Goal: Transaction & Acquisition: Book appointment/travel/reservation

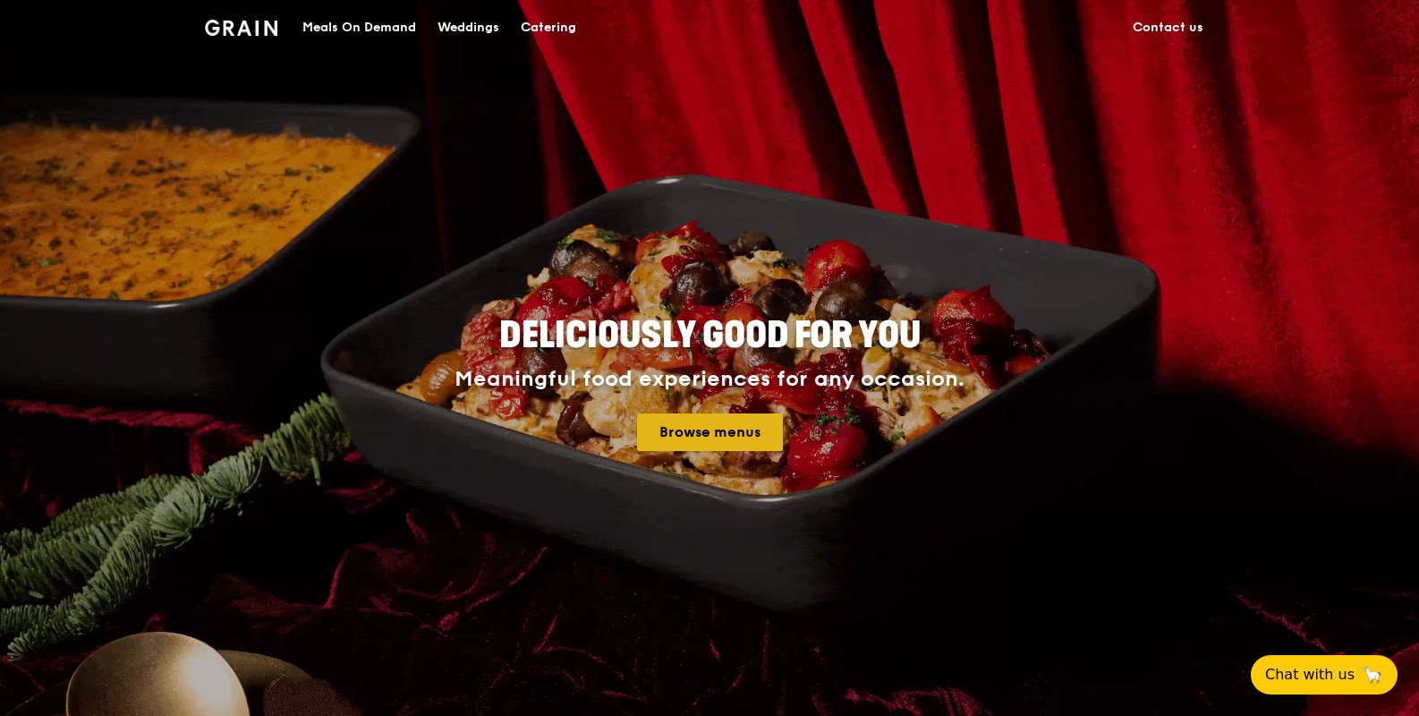
click at [715, 427] on link "Browse menus" at bounding box center [710, 432] width 146 height 38
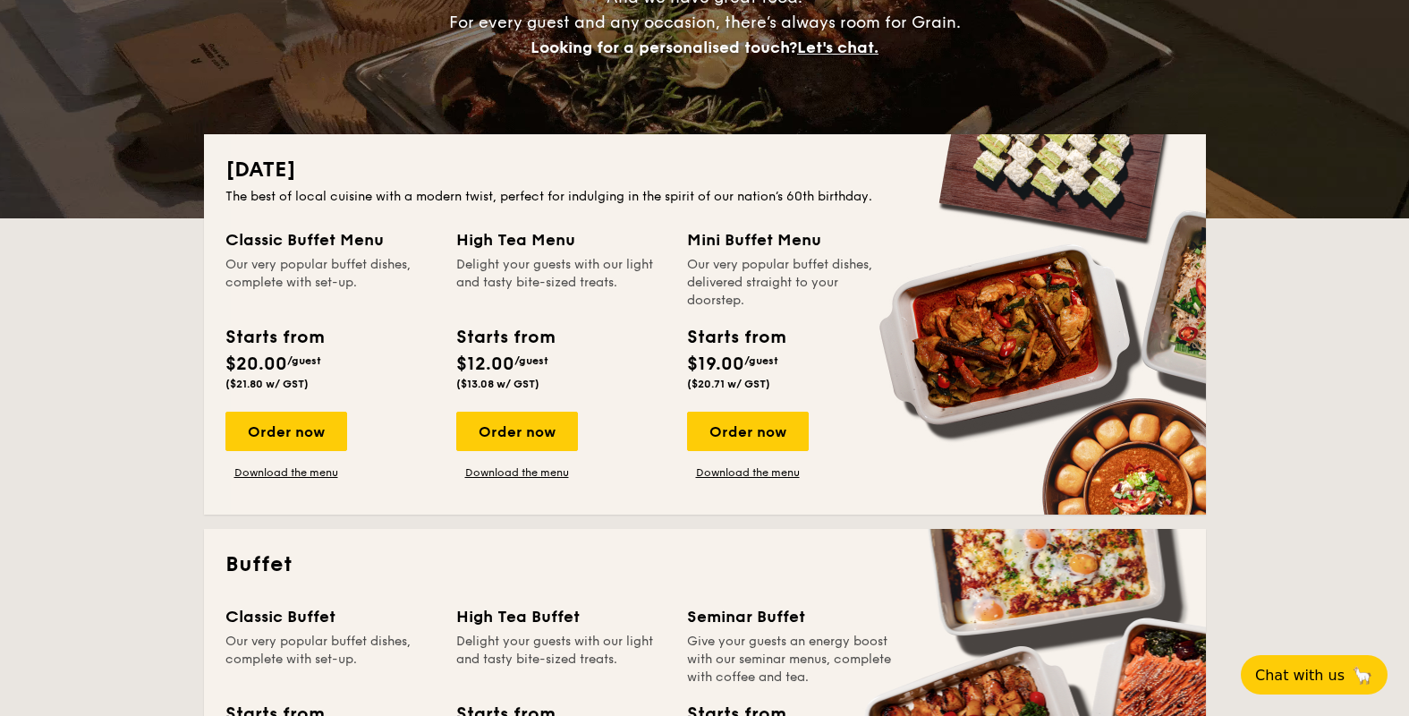
scroll to position [288, 0]
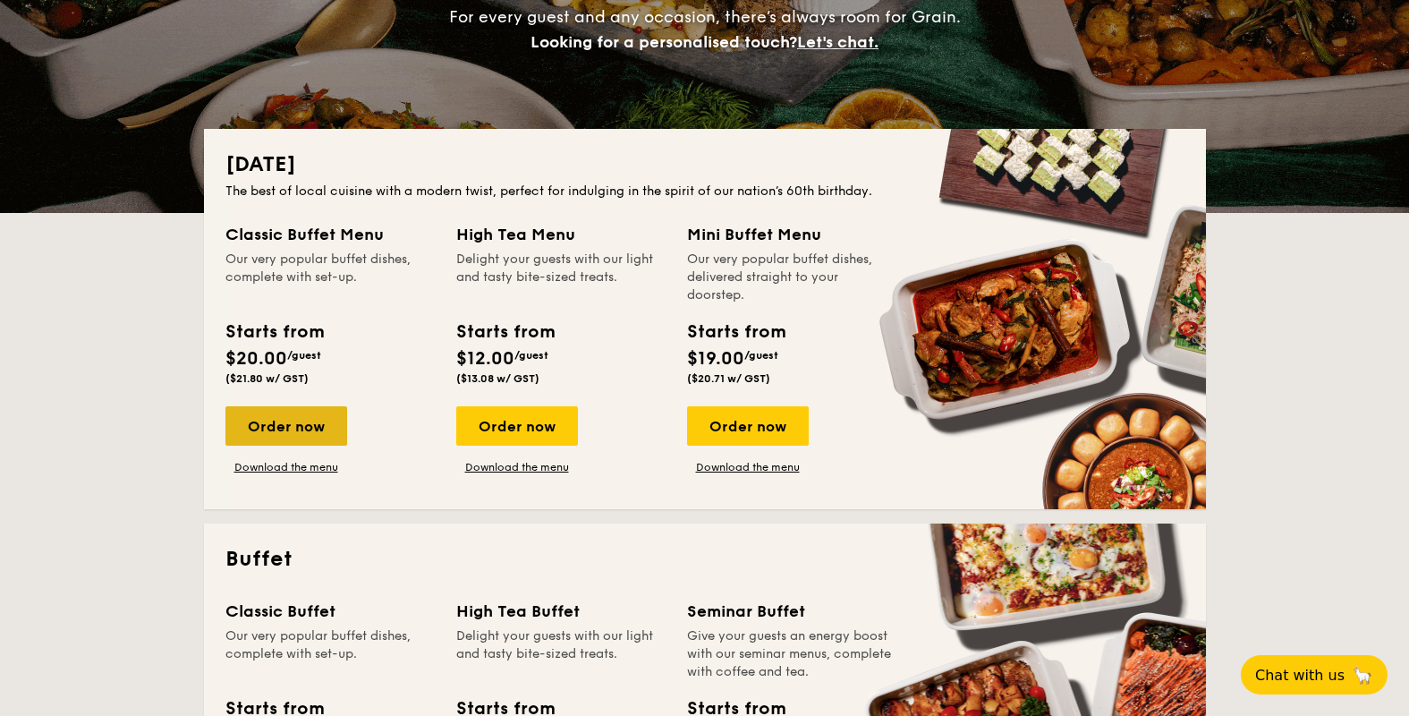
click at [300, 429] on div "Order now" at bounding box center [286, 425] width 122 height 39
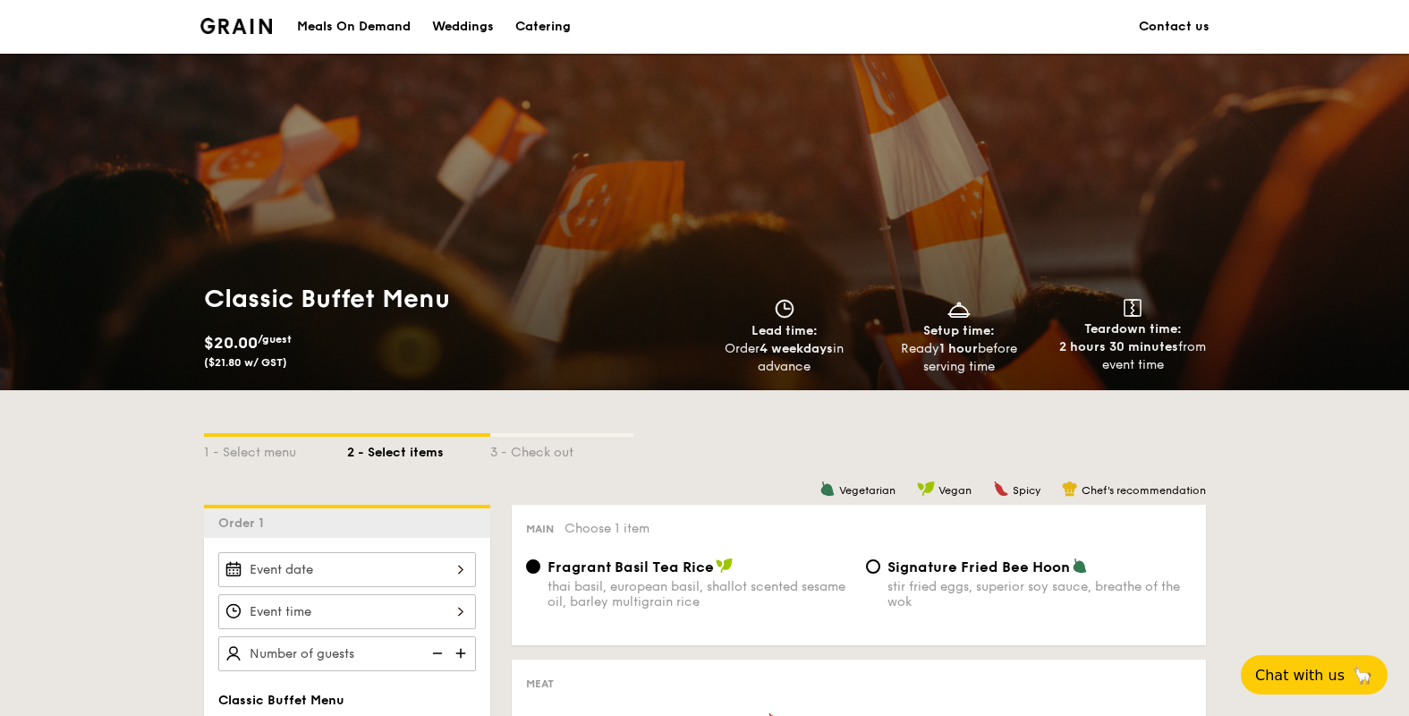
scroll to position [288, 0]
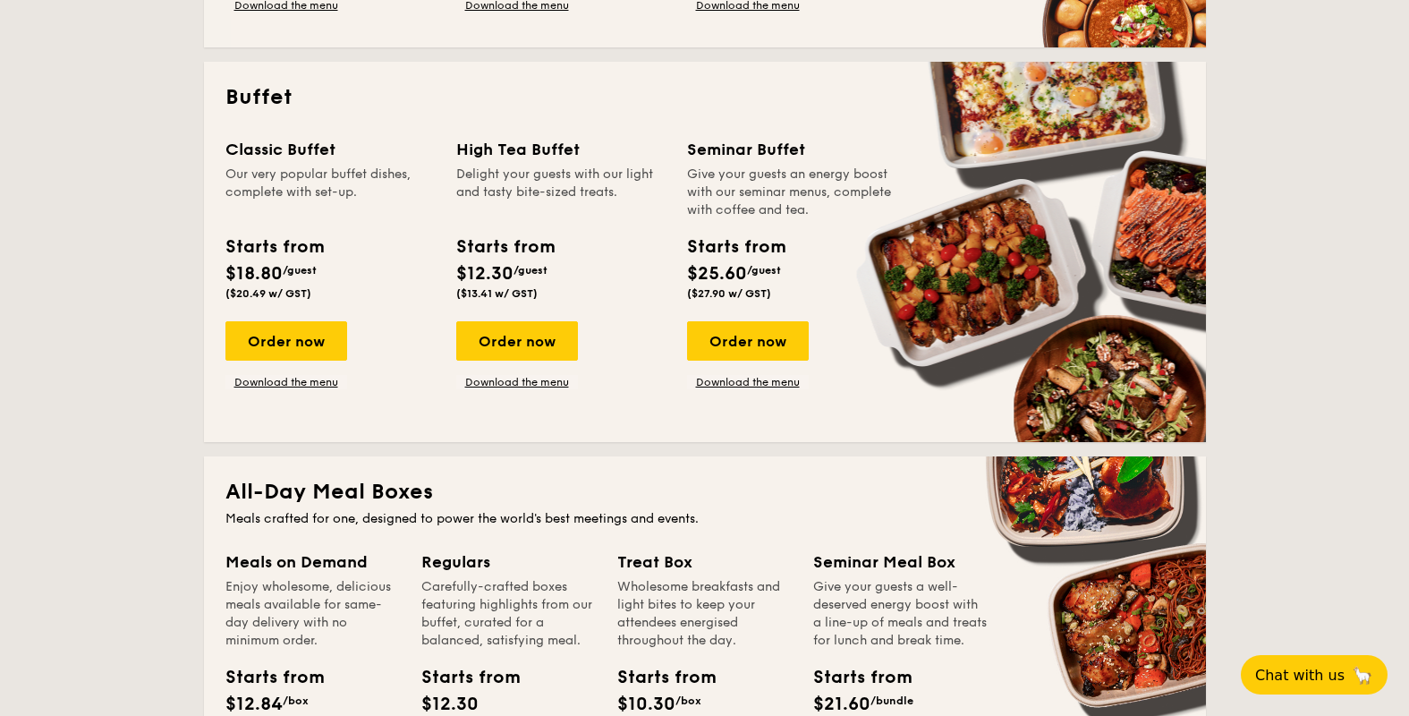
scroll to position [706, 0]
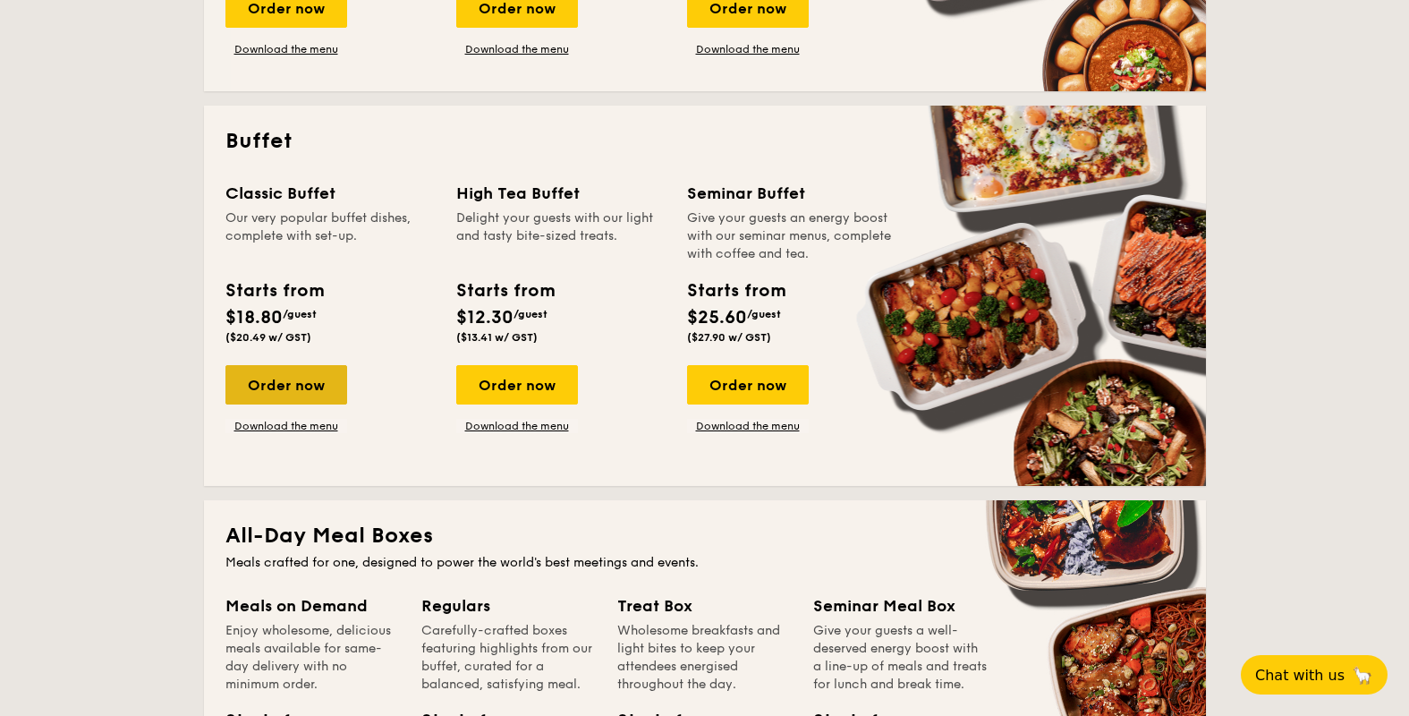
click at [301, 389] on div "Order now" at bounding box center [286, 384] width 122 height 39
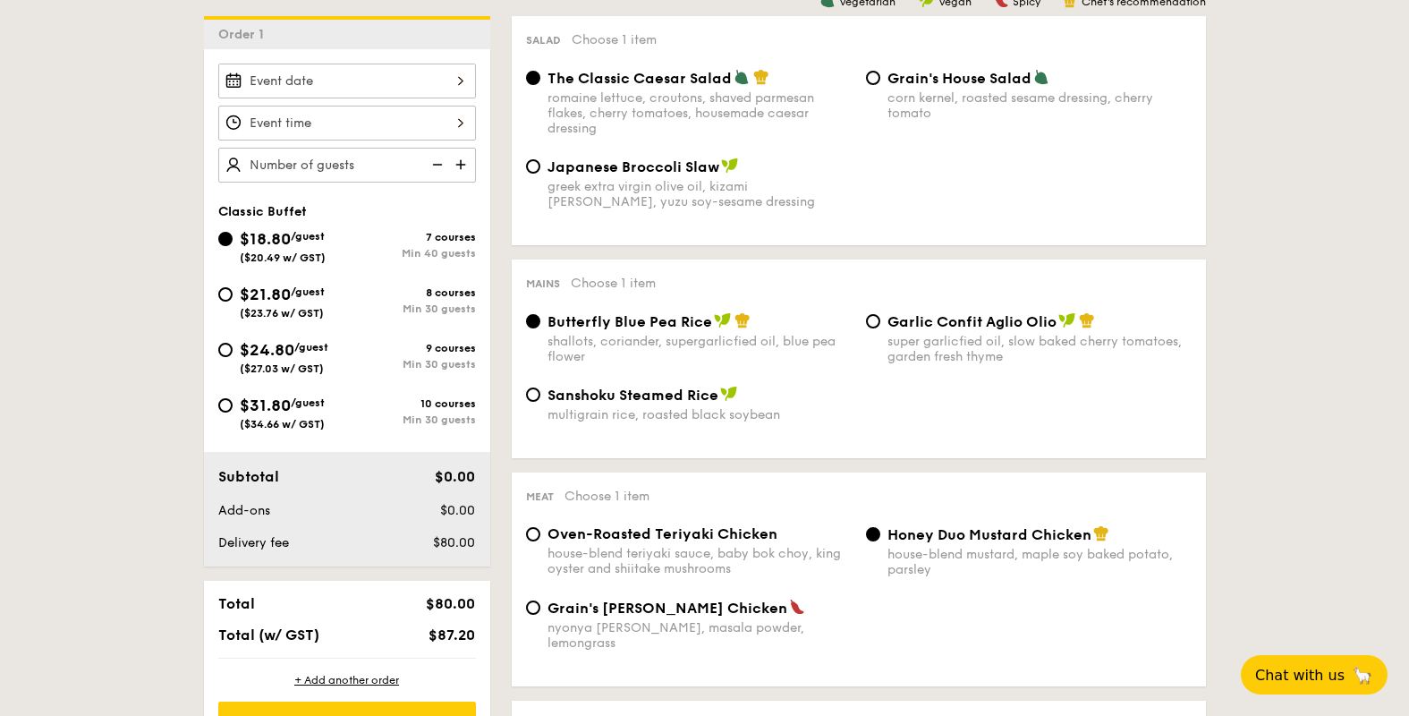
scroll to position [485, 0]
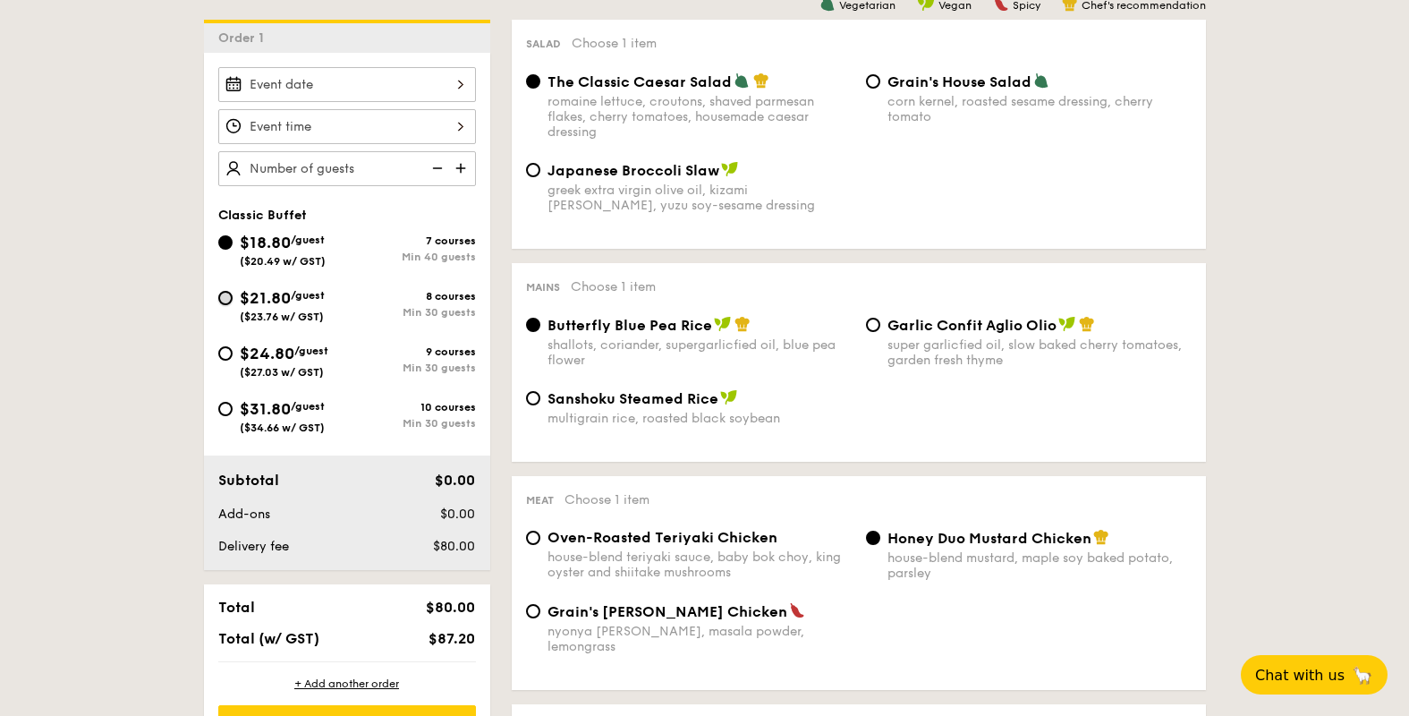
click at [225, 301] on input "$21.80 /guest ($23.76 w/ GST) 8 courses Min 30 guests" at bounding box center [225, 298] width 14 height 14
radio input "true"
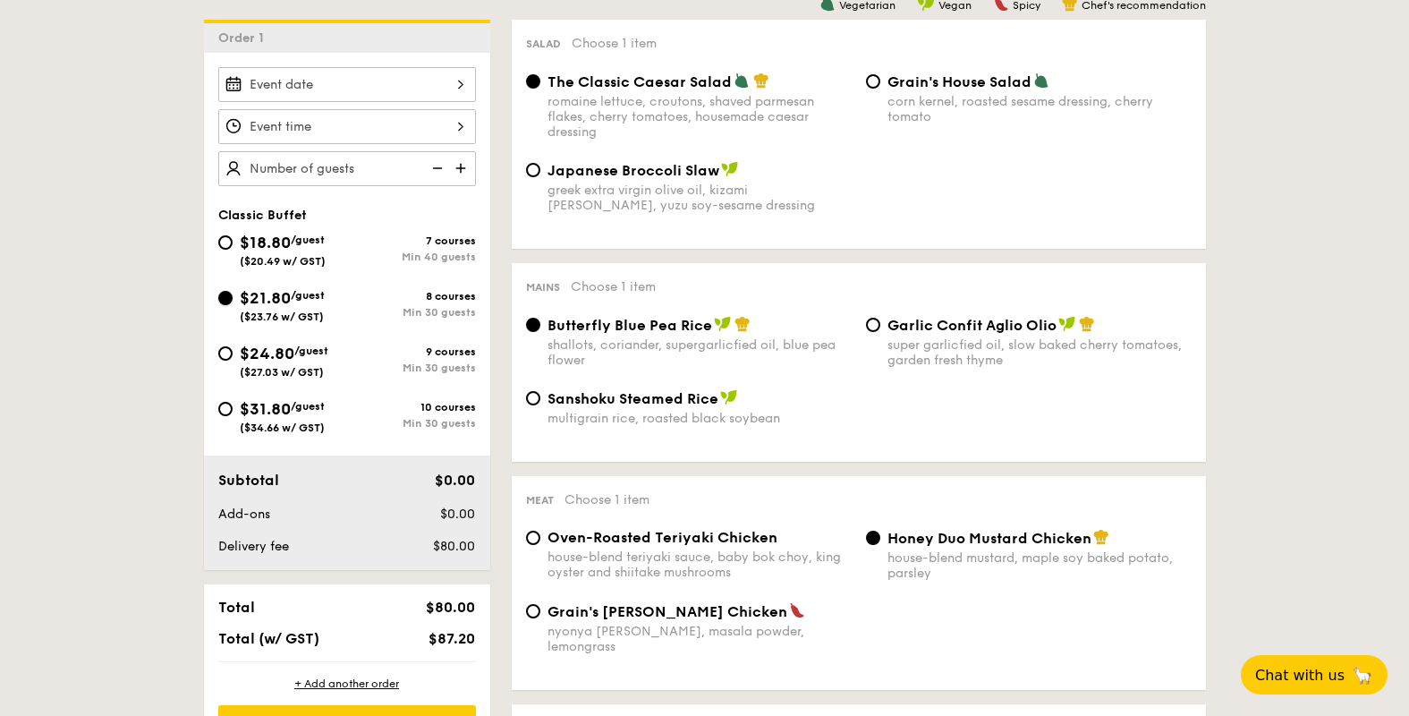
radio input "true"
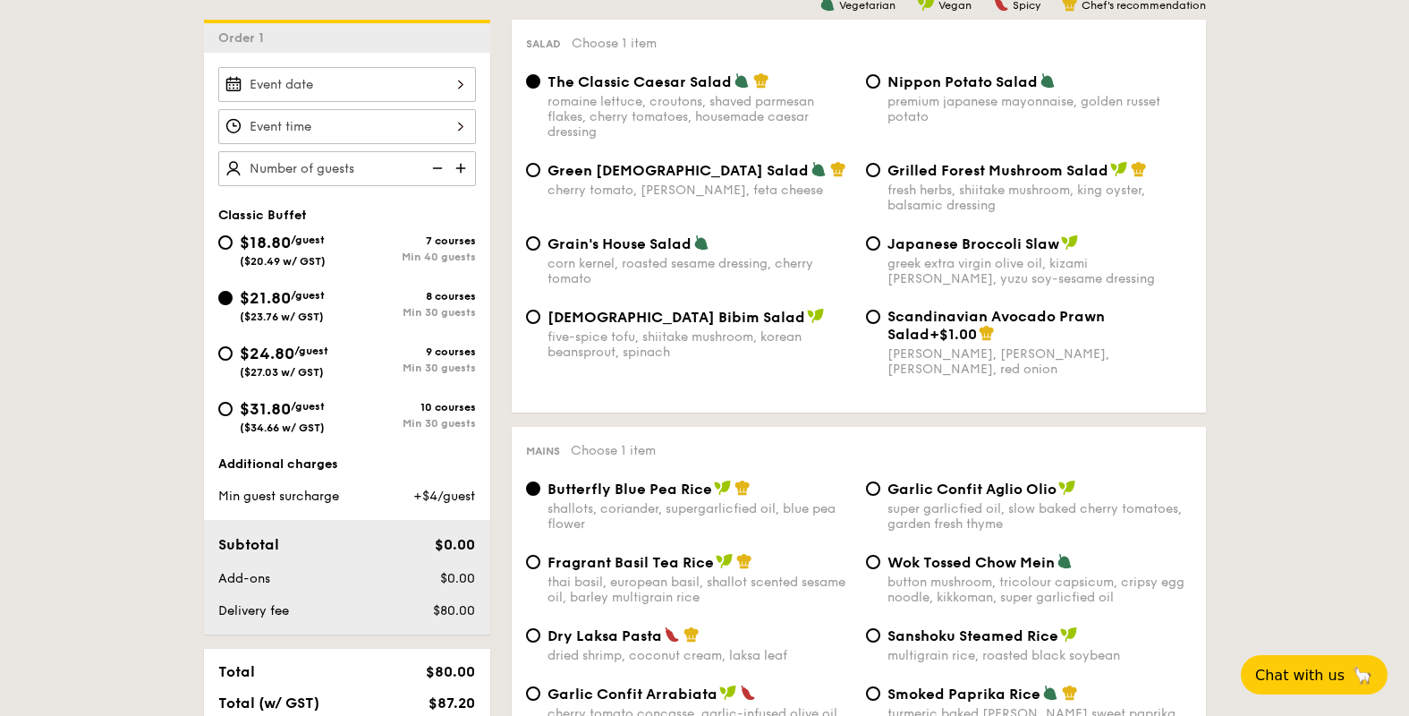
click at [467, 161] on img at bounding box center [462, 168] width 27 height 34
click at [462, 176] on img at bounding box center [462, 168] width 27 height 34
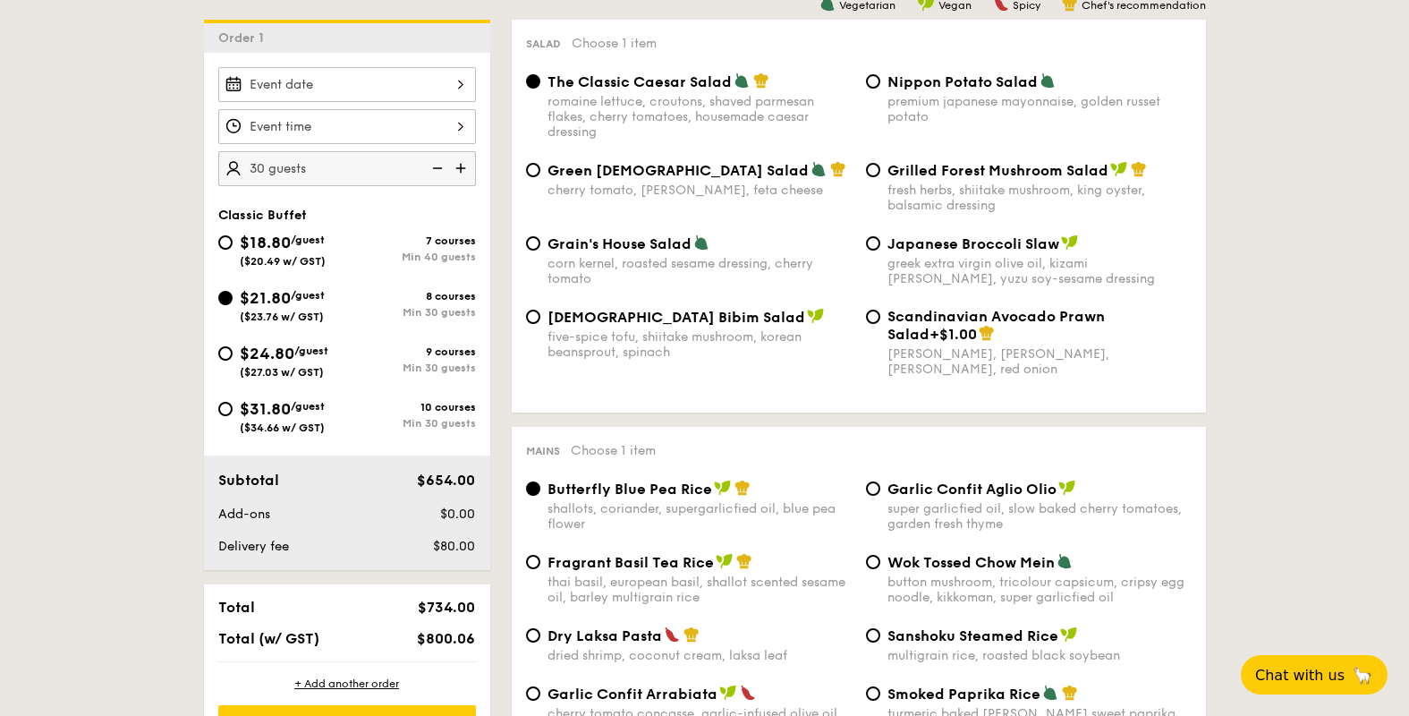
click at [437, 174] on img at bounding box center [435, 168] width 27 height 34
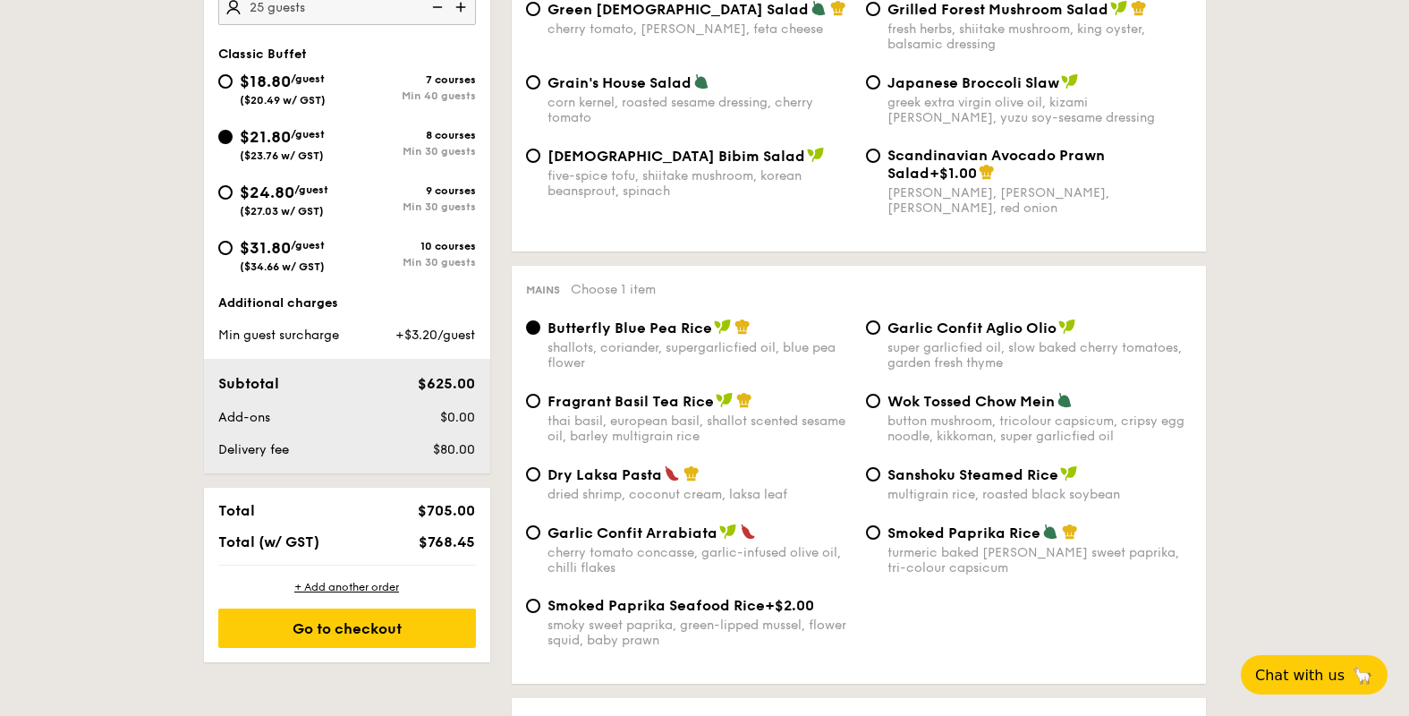
scroll to position [624, 0]
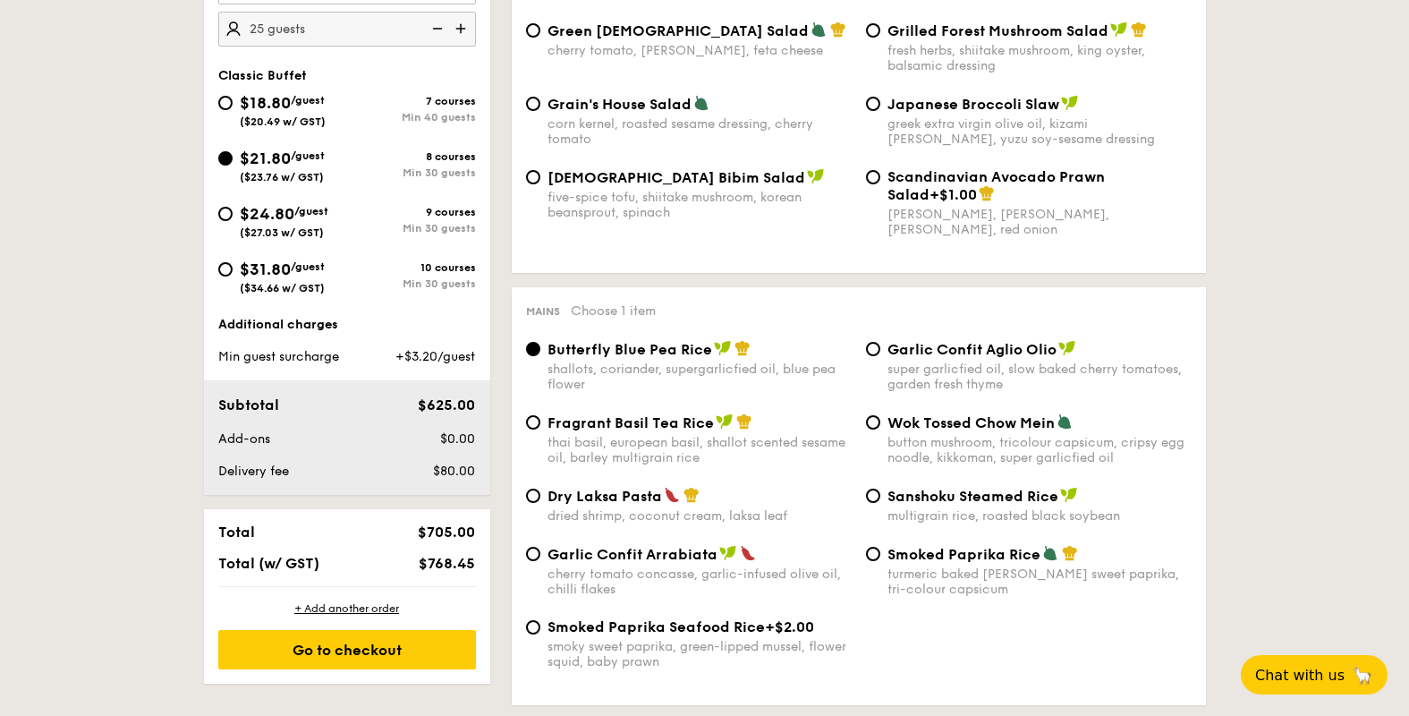
click at [462, 35] on img at bounding box center [462, 29] width 27 height 34
type input "30 guests"
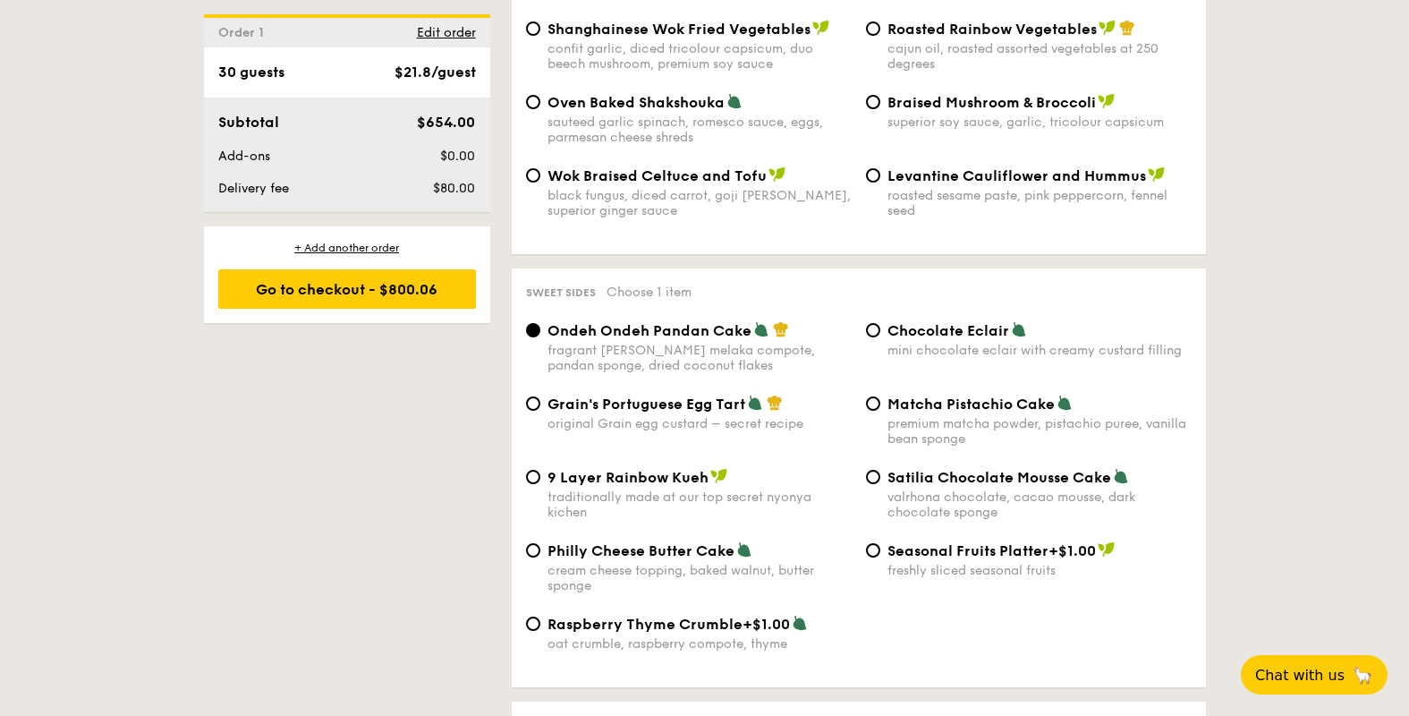
scroll to position [0, 0]
